Goal: Navigation & Orientation: Understand site structure

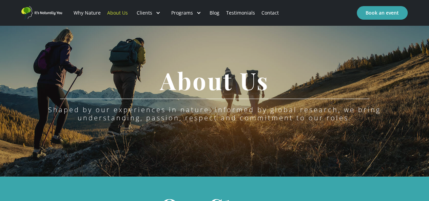
scroll to position [19, 0]
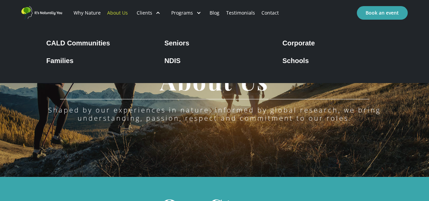
click at [96, 40] on div "CALD Communities" at bounding box center [78, 43] width 64 height 8
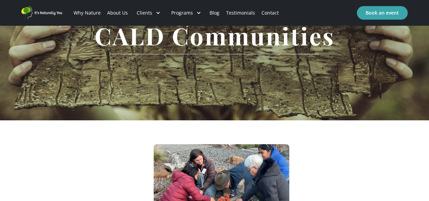
scroll to position [76, 0]
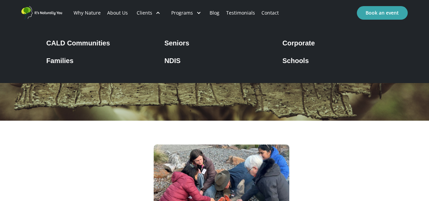
click at [61, 62] on div "Families" at bounding box center [59, 61] width 27 height 8
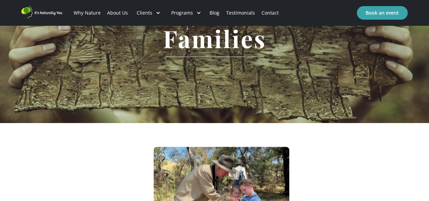
scroll to position [67, 0]
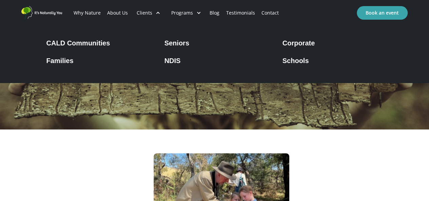
click at [175, 41] on div "Seniors" at bounding box center [176, 43] width 25 height 8
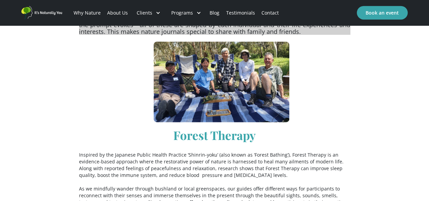
scroll to position [907, 0]
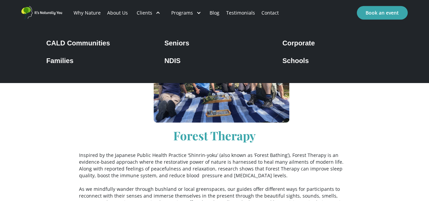
click at [172, 62] on div "NDIS" at bounding box center [172, 61] width 16 height 8
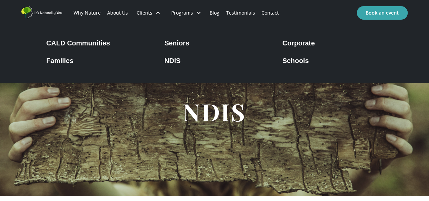
click at [292, 42] on div "Corporate" at bounding box center [298, 43] width 33 height 8
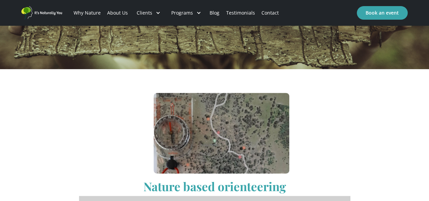
scroll to position [126, 0]
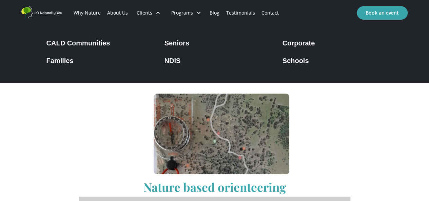
click at [295, 64] on div "Schools" at bounding box center [295, 61] width 26 height 8
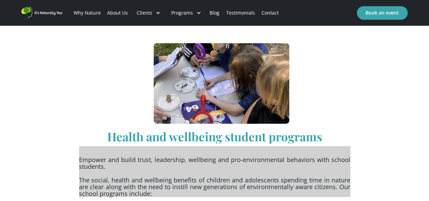
scroll to position [115, 0]
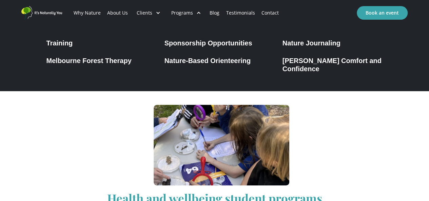
click at [65, 41] on div "Training" at bounding box center [59, 43] width 26 height 8
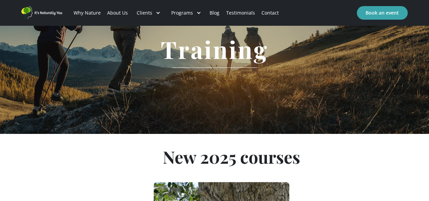
scroll to position [60, 0]
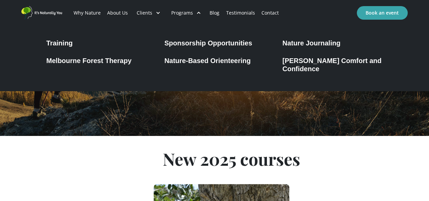
click at [186, 40] on div "Sponsorship Opportunities" at bounding box center [208, 43] width 88 height 8
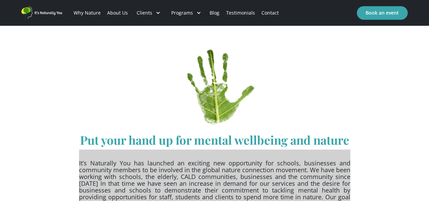
scroll to position [170, 0]
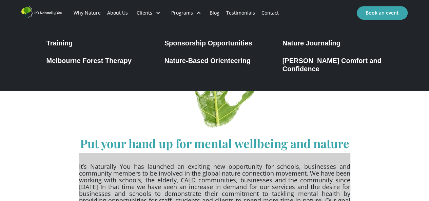
click at [181, 63] on div "Nature-Based Orienteering" at bounding box center [207, 61] width 86 height 8
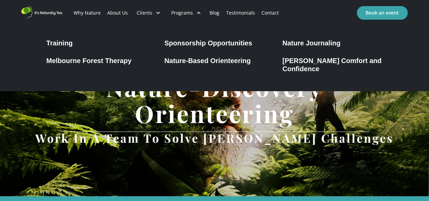
click at [300, 43] on div "Nature Journaling" at bounding box center [311, 43] width 58 height 8
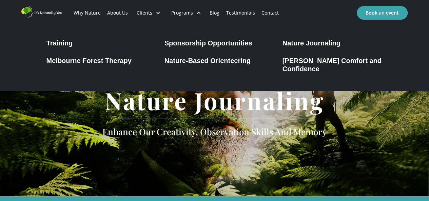
click at [288, 60] on div "[PERSON_NAME] Comfort and Confidence" at bounding box center [332, 65] width 100 height 16
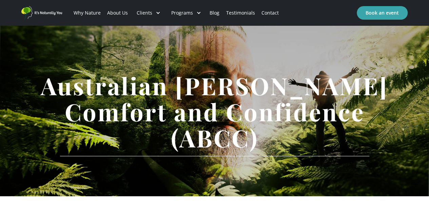
click at [243, 12] on link "Testimonials" at bounding box center [240, 12] width 35 height 23
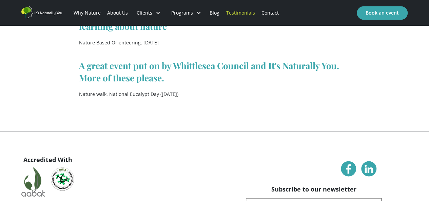
scroll to position [467, 0]
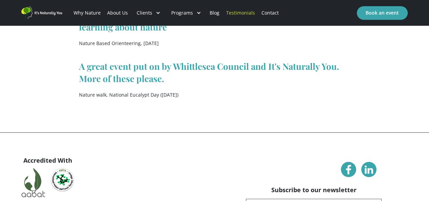
click at [216, 12] on link "Blog" at bounding box center [214, 12] width 16 height 23
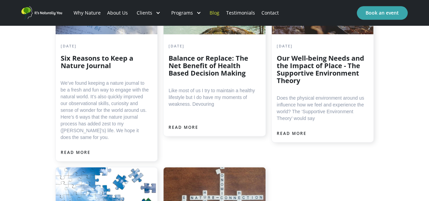
scroll to position [1644, 0]
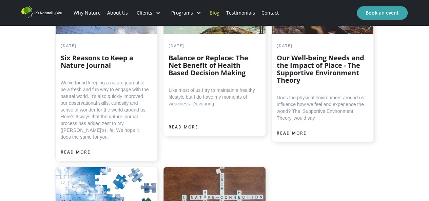
click at [118, 14] on link "About Us" at bounding box center [117, 12] width 27 height 23
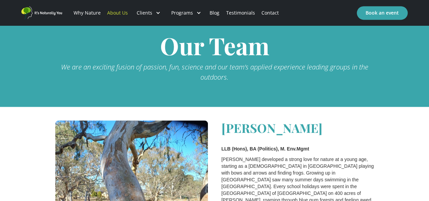
scroll to position [489, 0]
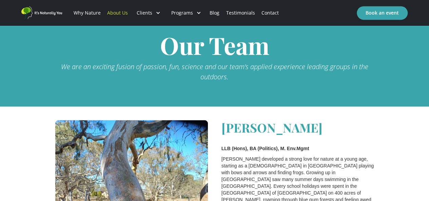
click at [96, 10] on link "Why Nature" at bounding box center [87, 12] width 34 height 23
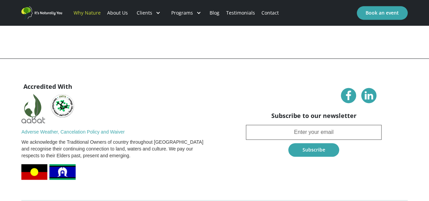
scroll to position [1774, 0]
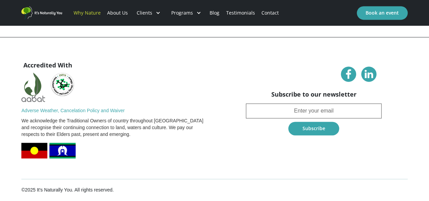
click at [36, 14] on img "home" at bounding box center [41, 12] width 41 height 13
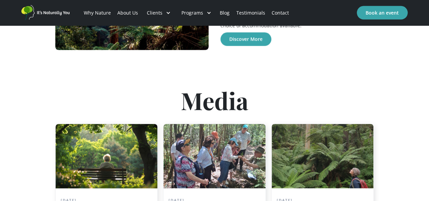
scroll to position [572, 0]
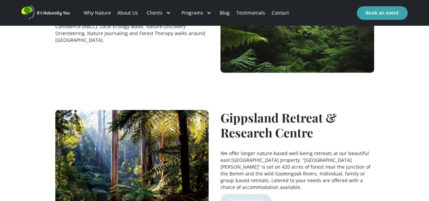
click at [242, 194] on link "Discover More" at bounding box center [245, 201] width 51 height 14
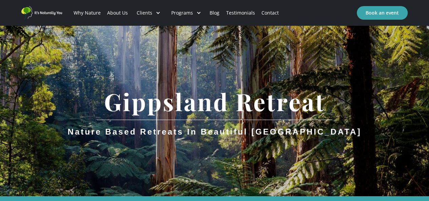
click at [268, 14] on link "Contact" at bounding box center [270, 12] width 24 height 23
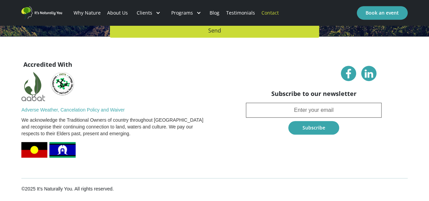
scroll to position [161, 0]
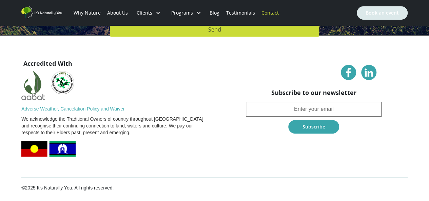
click at [390, 16] on link "Book an event" at bounding box center [382, 13] width 51 height 14
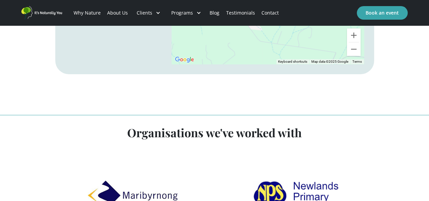
scroll to position [1317, 0]
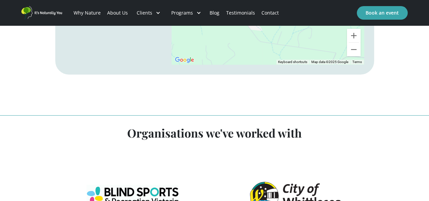
click at [49, 11] on img "home" at bounding box center [41, 12] width 41 height 13
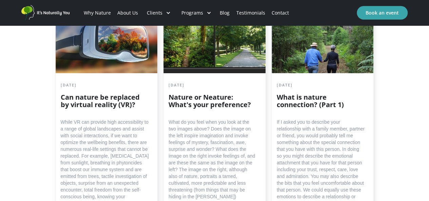
scroll to position [1095, 0]
